Goal: Find specific page/section: Find specific page/section

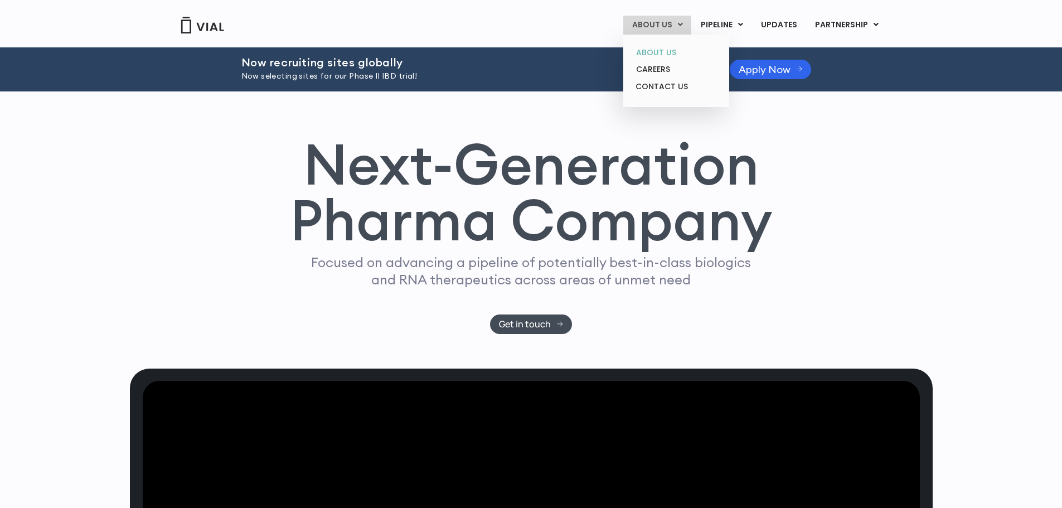
click at [660, 53] on link "ABOUT US" at bounding box center [676, 52] width 98 height 17
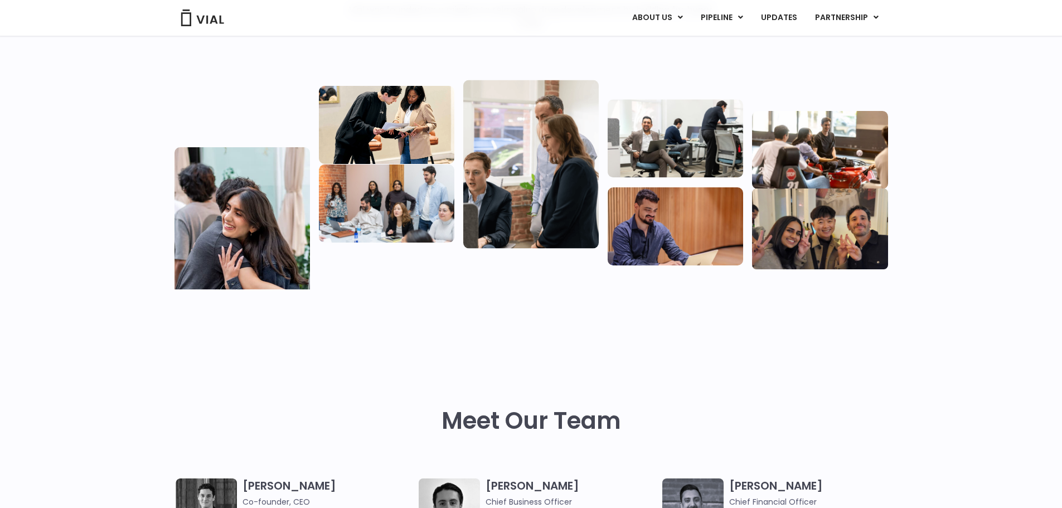
scroll to position [390, 0]
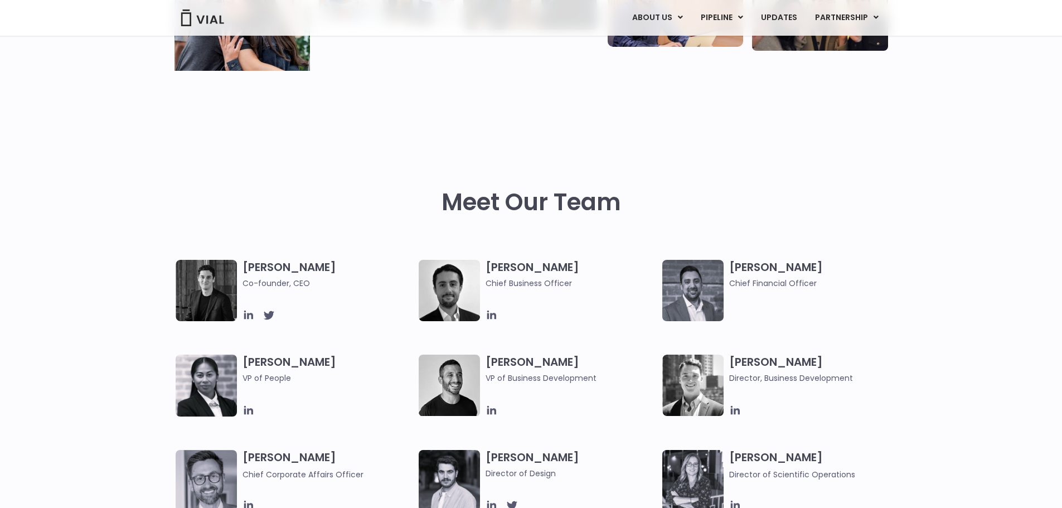
click at [708, 289] on img at bounding box center [692, 290] width 61 height 61
click at [793, 268] on h3 "[PERSON_NAME] Chief Financial Officer" at bounding box center [814, 275] width 171 height 30
click at [704, 270] on img at bounding box center [692, 290] width 61 height 61
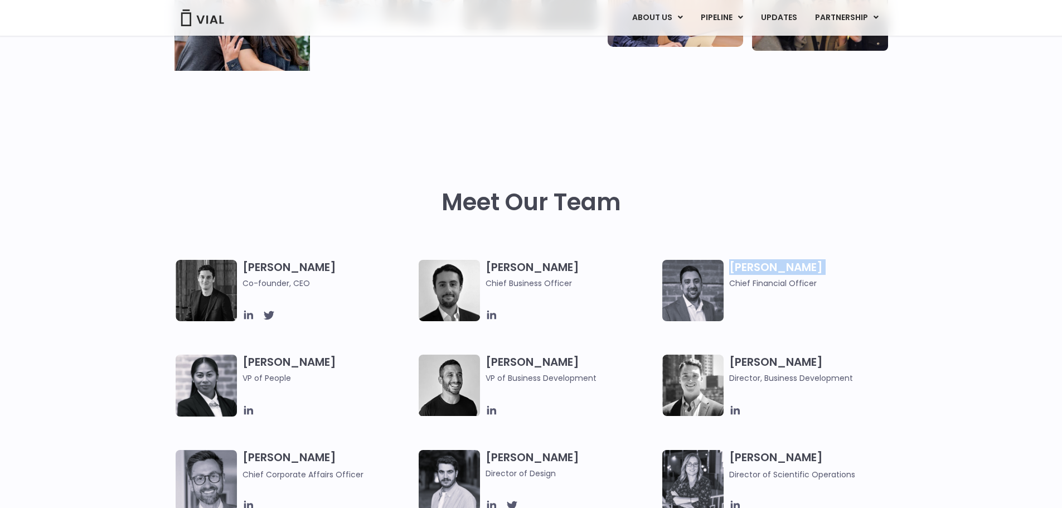
click at [685, 287] on img at bounding box center [692, 290] width 61 height 61
click at [816, 232] on div "Meet Our Team" at bounding box center [532, 224] width 714 height 71
click at [490, 312] on icon at bounding box center [492, 315] width 12 height 12
